Goal: Navigation & Orientation: Go to known website

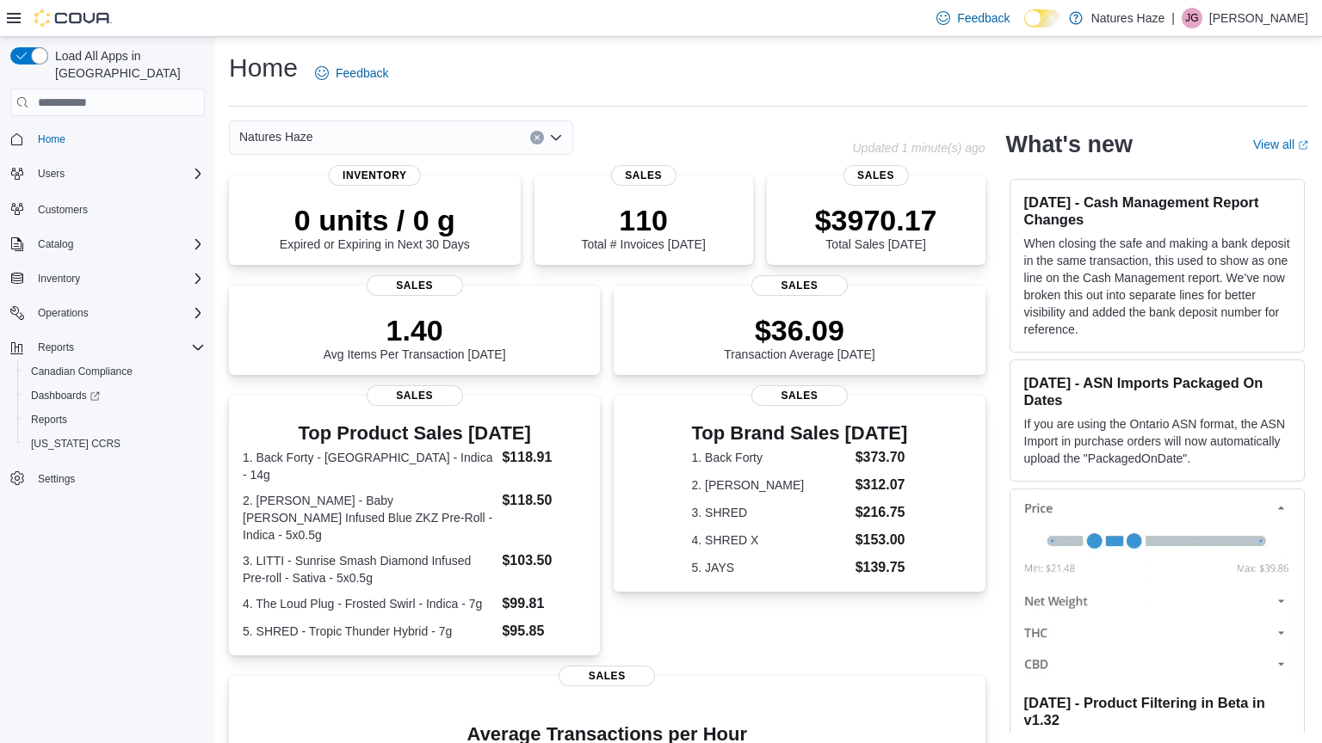
click at [181, 8] on div "Feedback Dark Mode Natures Haze | JG Janet Gilliver" at bounding box center [661, 18] width 1322 height 37
click at [173, 2] on div "Feedback Dark Mode Natures Haze | JG Janet Gilliver" at bounding box center [661, 18] width 1322 height 37
click at [83, 0] on div at bounding box center [59, 18] width 105 height 36
